Goal: Obtain resource: Download file/media

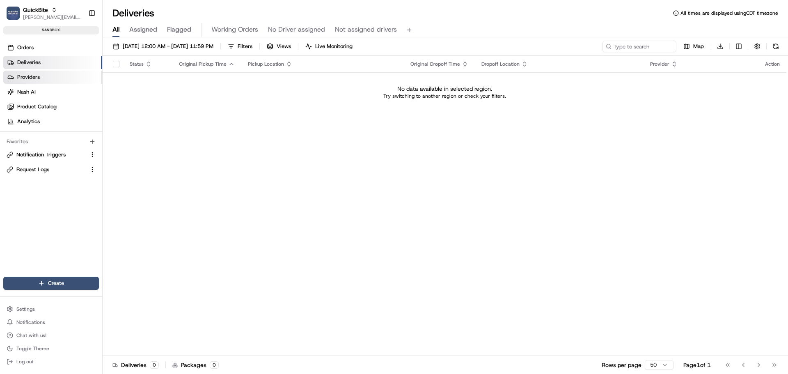
click at [47, 76] on link "Providers" at bounding box center [52, 77] width 99 height 13
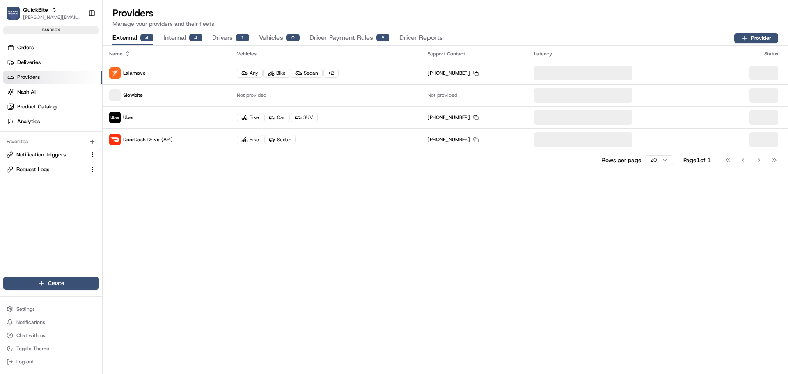
click at [418, 35] on button "Driver Reports" at bounding box center [420, 38] width 43 height 14
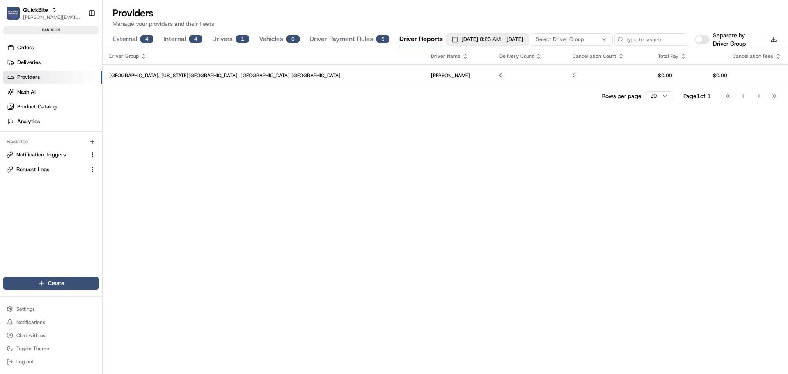
click at [486, 39] on span "[DATE] 8:23 AM - [DATE] 8:23 AM" at bounding box center [492, 39] width 62 height 7
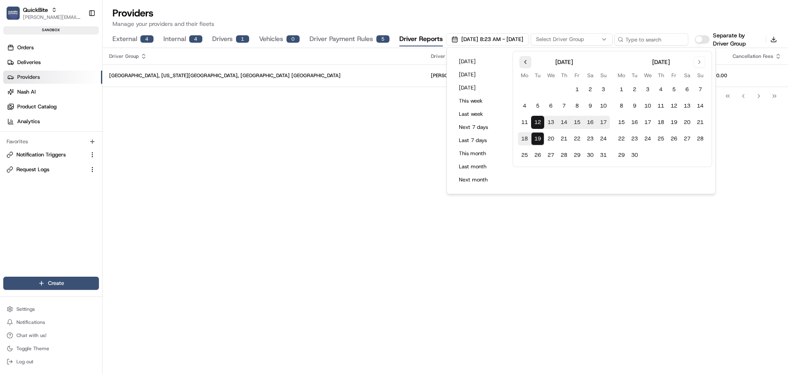
click at [528, 64] on button "Go to previous month" at bounding box center [524, 61] width 11 height 11
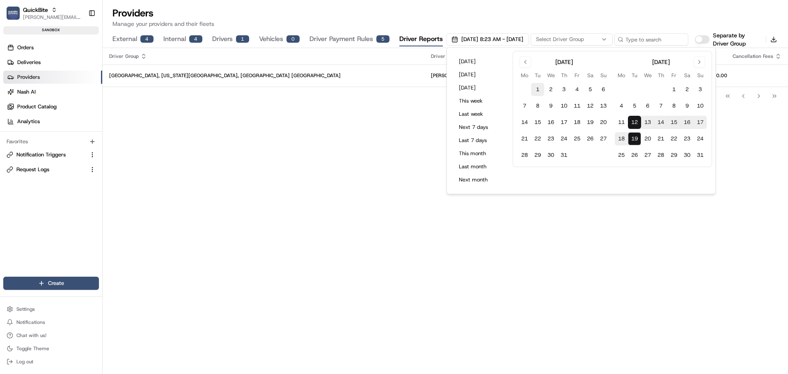
click at [536, 86] on button "1" at bounding box center [537, 89] width 13 height 13
click at [563, 156] on button "31" at bounding box center [563, 154] width 13 height 13
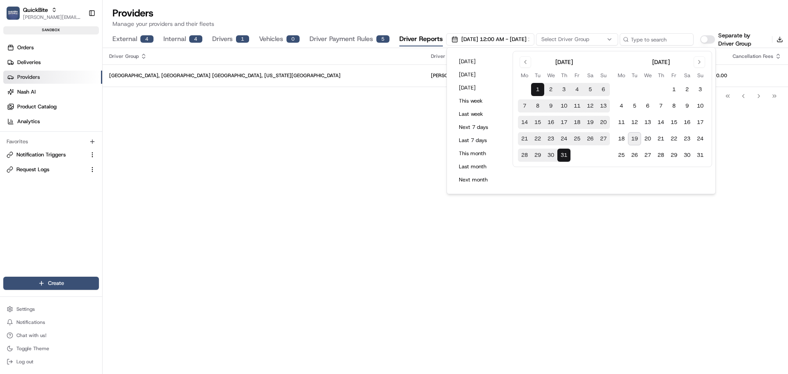
click at [359, 179] on div "Driver Group Driver Name Delivery Count Cancellation Count Total Pay Cancellati…" at bounding box center [445, 211] width 685 height 326
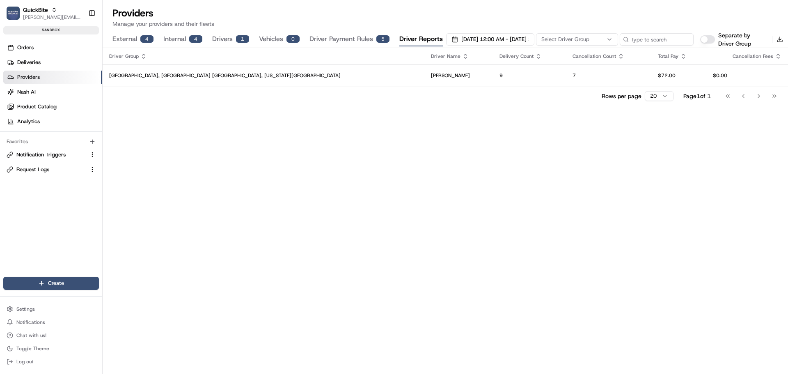
scroll to position [0, 37]
click at [777, 41] on button "Download" at bounding box center [779, 39] width 11 height 11
click at [567, 173] on div "Driver Group Driver Name Delivery Count Cancellation Count Total Pay Cancellati…" at bounding box center [445, 211] width 685 height 326
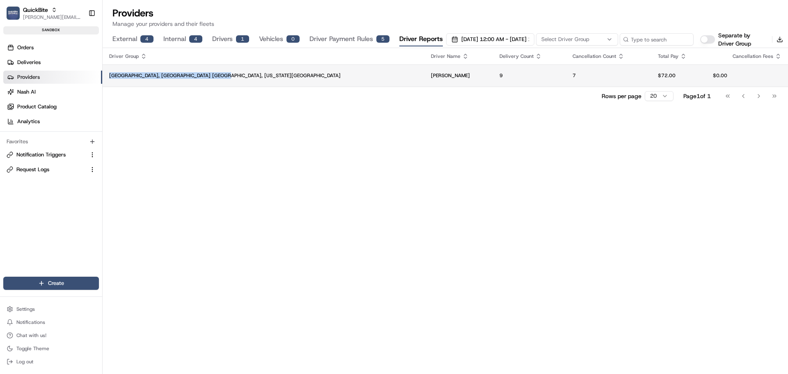
drag, startPoint x: 200, startPoint y: 61, endPoint x: 245, endPoint y: 74, distance: 46.6
click at [245, 74] on table "Driver Group Driver Name Delivery Count Cancellation Count Total Pay Cancellati…" at bounding box center [445, 67] width 685 height 39
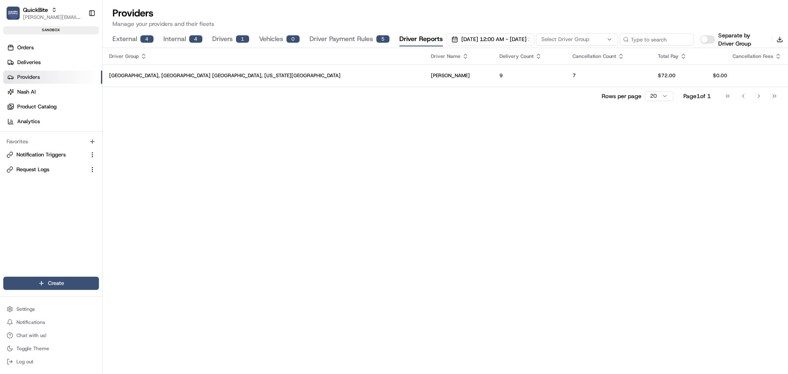
click at [244, 154] on div "Driver Group Driver Name Delivery Count Cancellation Count Total Pay Cancellati…" at bounding box center [445, 211] width 685 height 326
click at [61, 62] on link "Deliveries" at bounding box center [52, 62] width 99 height 13
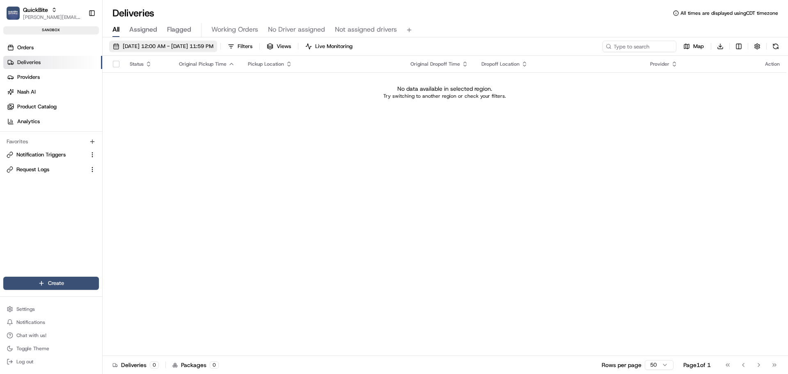
click at [203, 50] on span "[DATE] 12:00 AM - [DATE] 11:59 PM" at bounding box center [168, 46] width 91 height 7
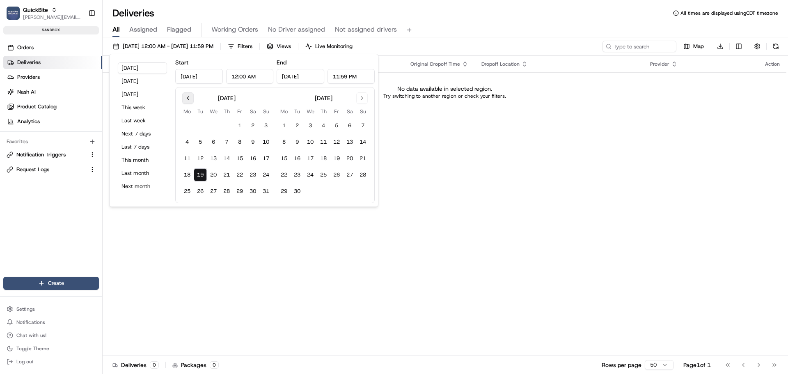
click at [187, 100] on button "Go to previous month" at bounding box center [187, 97] width 11 height 11
click at [201, 124] on button "1" at bounding box center [200, 125] width 13 height 13
type input "[DATE]"
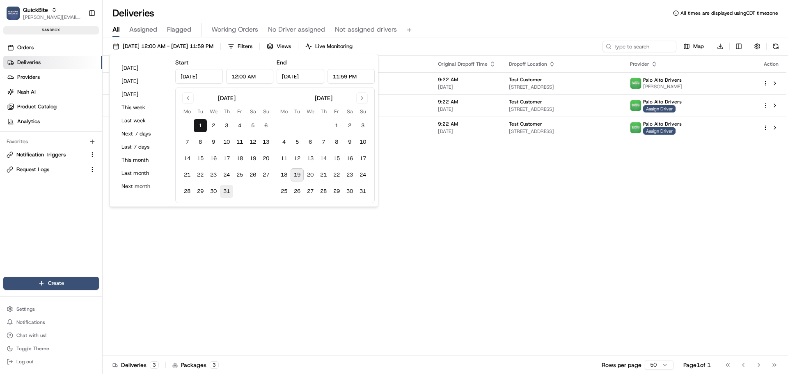
click at [225, 192] on button "31" at bounding box center [226, 191] width 13 height 13
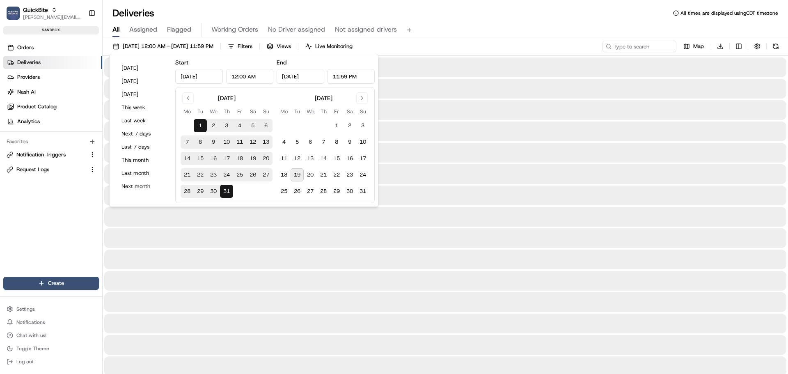
type input "[DATE]"
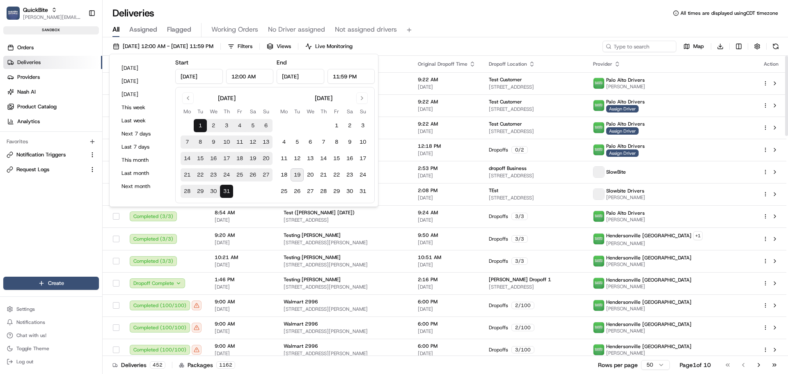
click at [541, 15] on div "Deliveries All times are displayed using CDT timezone" at bounding box center [445, 13] width 685 height 13
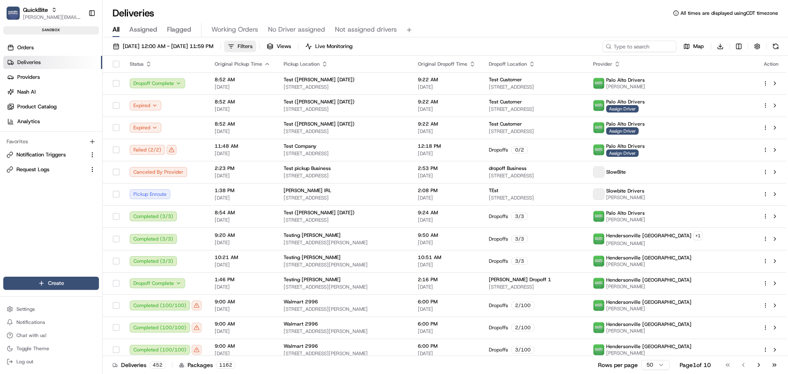
click at [256, 46] on button "Filters" at bounding box center [240, 46] width 32 height 11
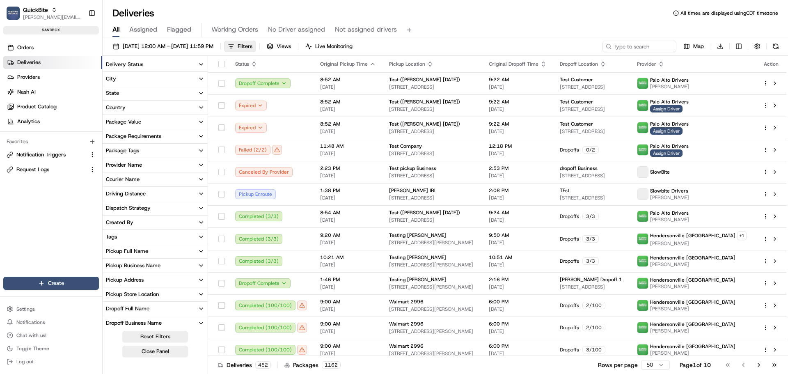
click at [126, 179] on div "Courier Name" at bounding box center [123, 179] width 34 height 7
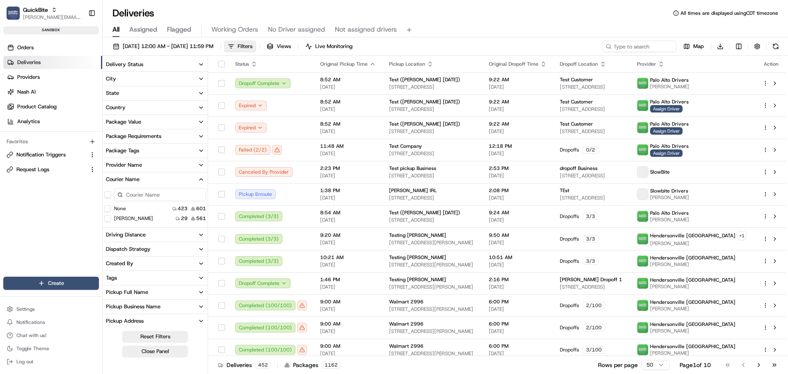
click at [141, 179] on button "Courier Name" at bounding box center [155, 179] width 105 height 14
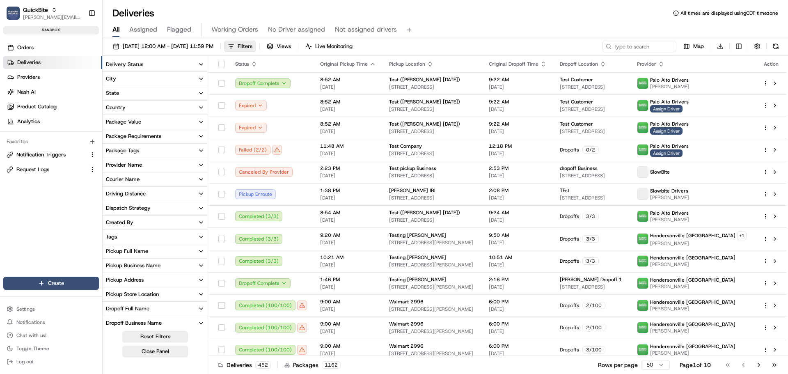
click at [145, 167] on button "Provider Name" at bounding box center [155, 165] width 105 height 14
click at [107, 204] on Drivers "QuickBite Drivers" at bounding box center [107, 204] width 7 height 7
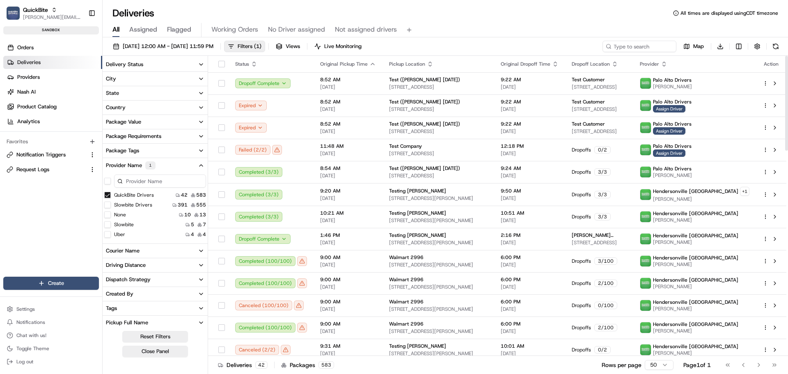
click at [714, 46] on div "Map Download" at bounding box center [691, 46] width 179 height 11
click at [723, 43] on html "QuickBite [PERSON_NAME][EMAIL_ADDRESS][DOMAIN_NAME] Toggle Sidebar sandbox Orde…" at bounding box center [394, 187] width 788 height 374
click at [701, 61] on span "Raw Report" at bounding box center [688, 61] width 26 height 7
click at [722, 47] on html "QuickBite [PERSON_NAME][EMAIL_ADDRESS][DOMAIN_NAME] Toggle Sidebar sandbox Orde…" at bounding box center [394, 187] width 788 height 374
click at [707, 75] on span "Completed Report" at bounding box center [695, 76] width 41 height 7
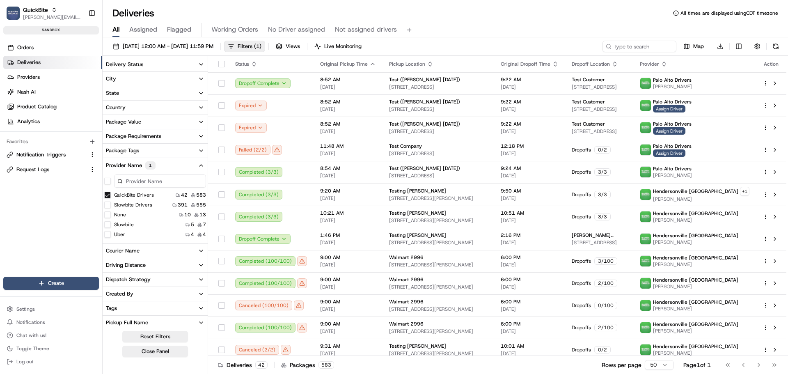
click at [21, 77] on span "Providers" at bounding box center [28, 76] width 23 height 7
click at [34, 78] on span "Providers" at bounding box center [28, 76] width 23 height 7
click at [33, 77] on span "Providers" at bounding box center [28, 76] width 23 height 7
click at [37, 47] on link "Orders" at bounding box center [52, 47] width 99 height 13
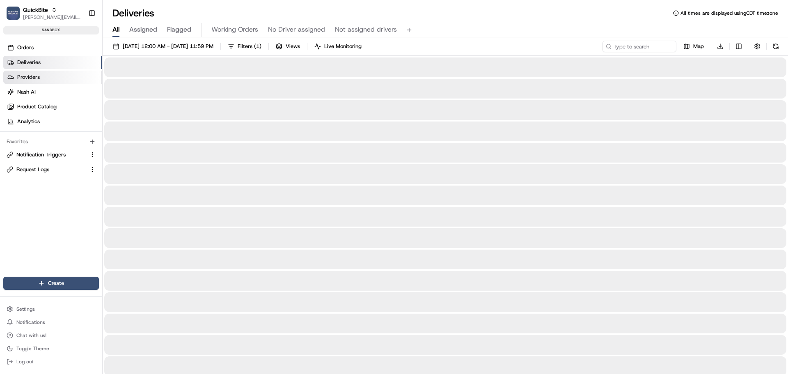
click at [43, 75] on link "Providers" at bounding box center [52, 77] width 99 height 13
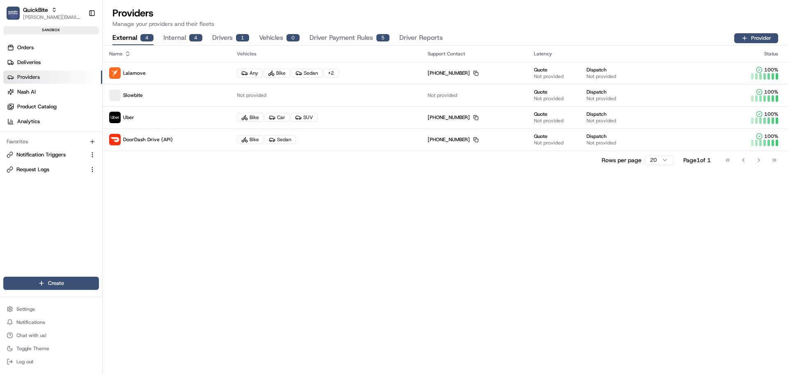
click at [347, 36] on button "Driver Payment Rules 5" at bounding box center [349, 38] width 80 height 14
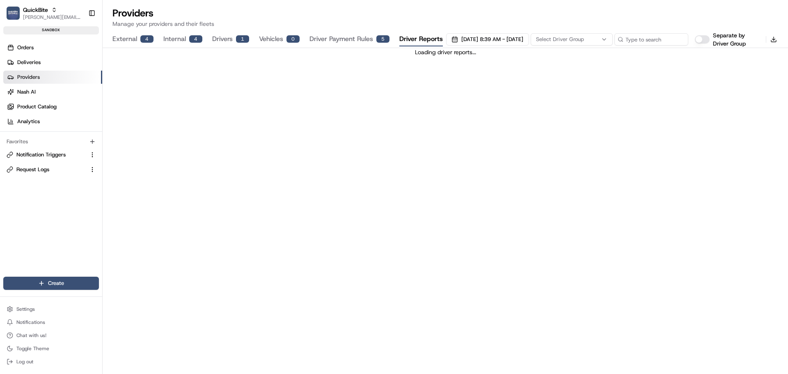
click at [413, 41] on button "Driver Reports" at bounding box center [420, 39] width 43 height 14
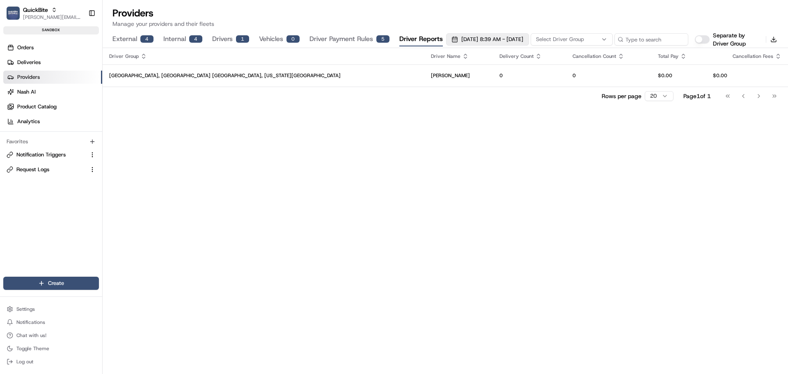
click at [496, 36] on span "[DATE] 8:39 AM - [DATE] 8:39 AM" at bounding box center [492, 39] width 62 height 7
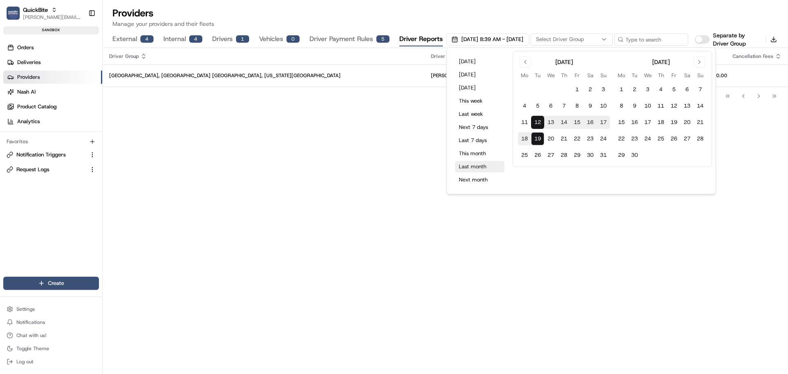
click at [481, 167] on button "Last month" at bounding box center [479, 166] width 49 height 11
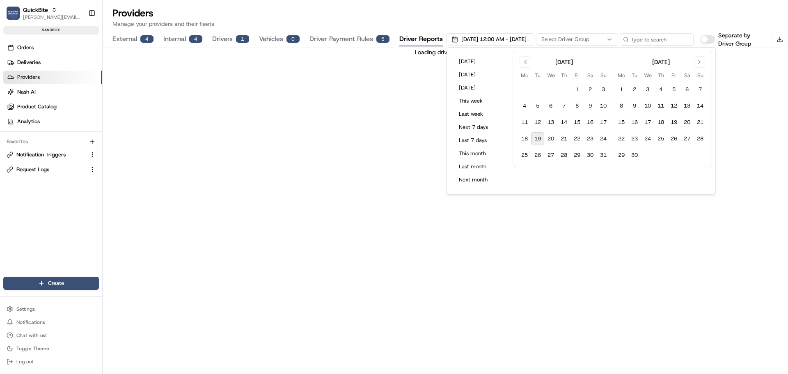
click at [512, 210] on div "Loading driver reports..." at bounding box center [445, 211] width 685 height 326
